Goal: Task Accomplishment & Management: Use online tool/utility

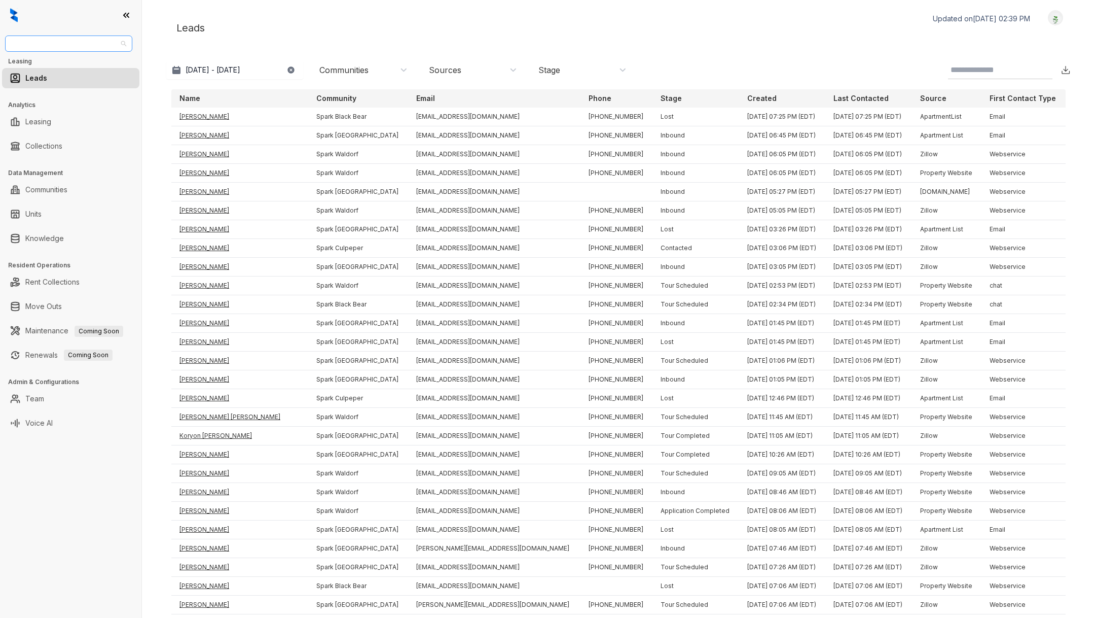
click at [113, 43] on span "[PERSON_NAME] [PERSON_NAME]" at bounding box center [68, 43] width 115 height 15
type input "***"
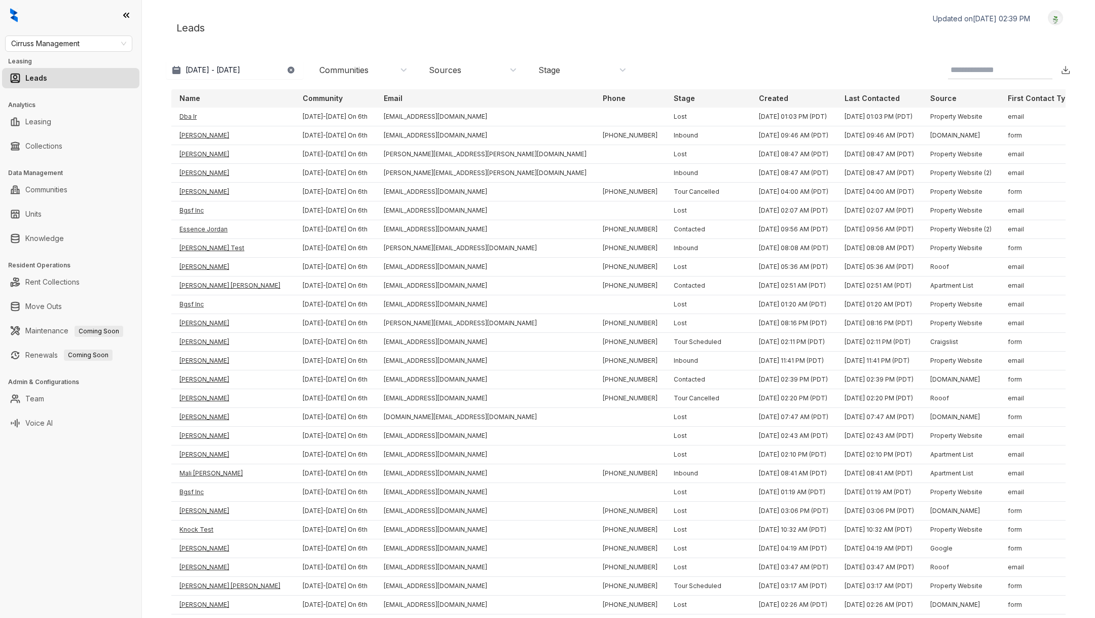
click at [695, 98] on p "Stage" at bounding box center [684, 98] width 21 height 10
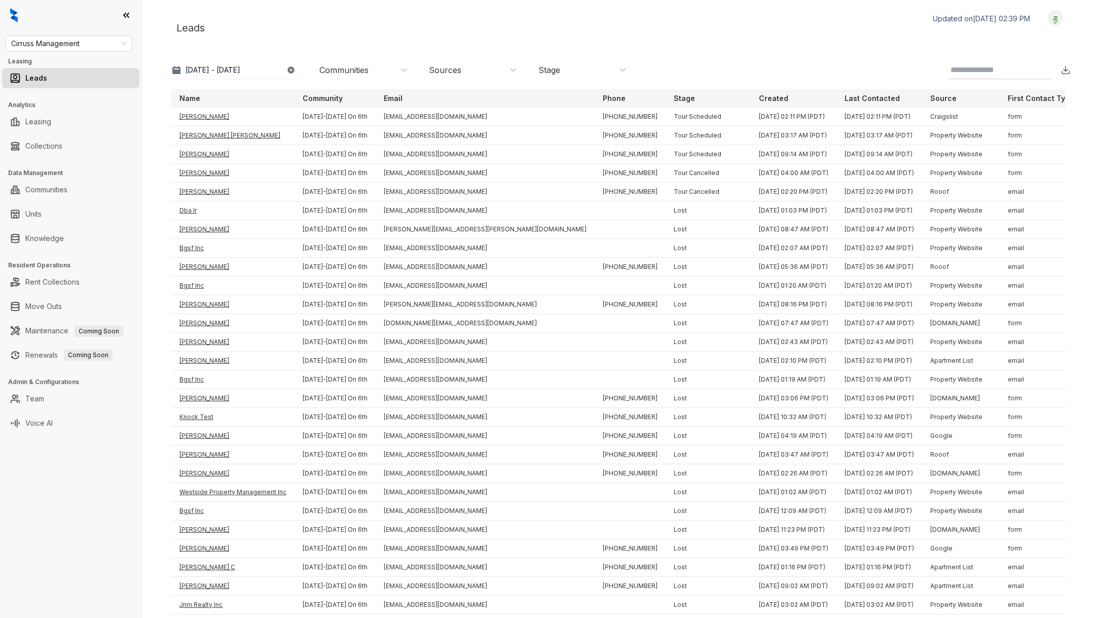
click at [1066, 71] on img at bounding box center [1066, 70] width 10 height 10
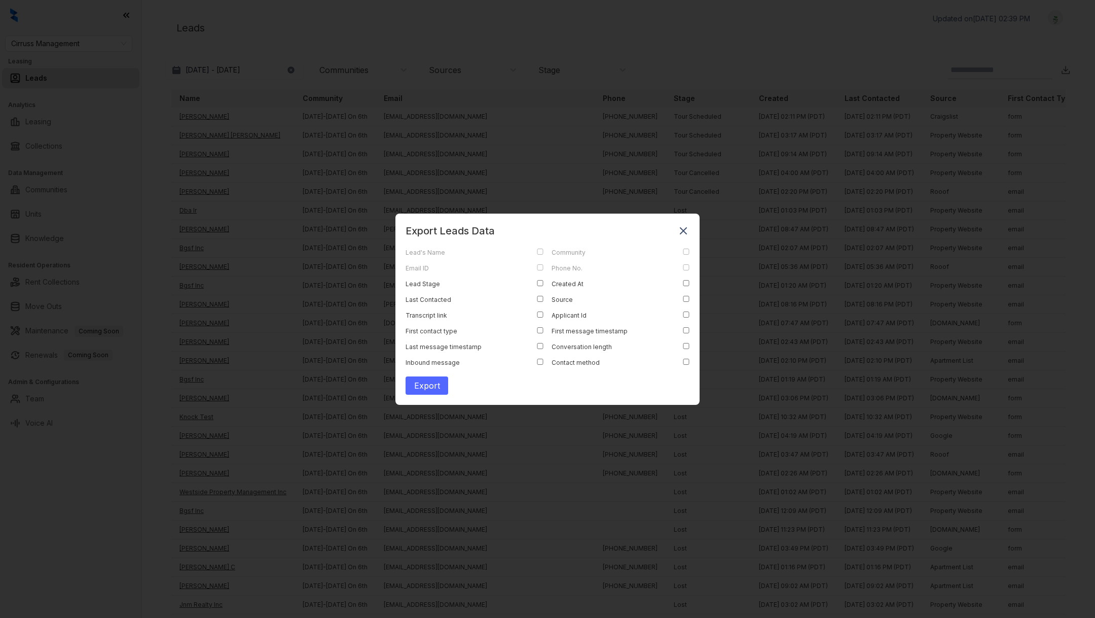
click at [429, 387] on button "Export" at bounding box center [427, 385] width 43 height 18
click at [684, 231] on icon at bounding box center [683, 230] width 7 height 7
